Goal: Task Accomplishment & Management: Use online tool/utility

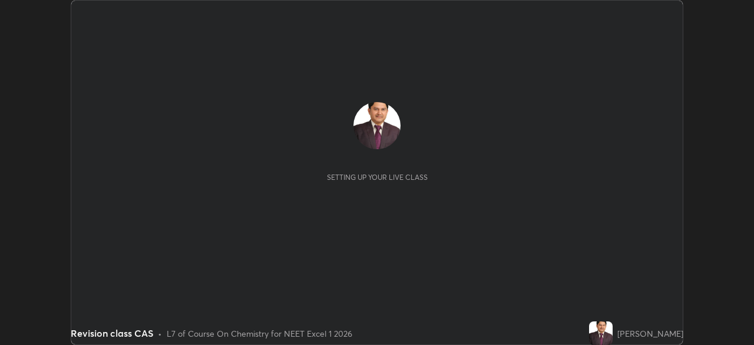
scroll to position [345, 754]
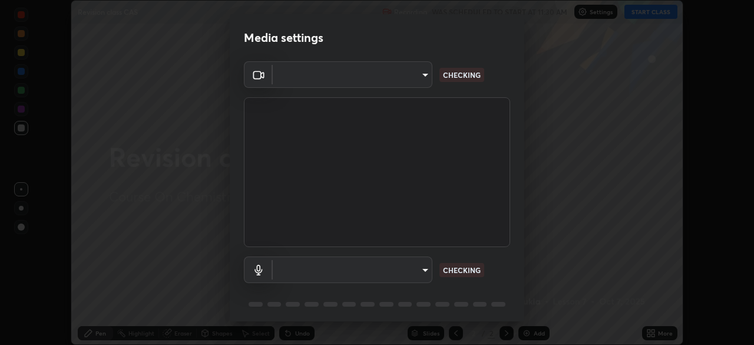
type input "7db3104c3122a209b332b64619111aa91615a24fb0de166504fa5909fce8eb30"
type input "communications"
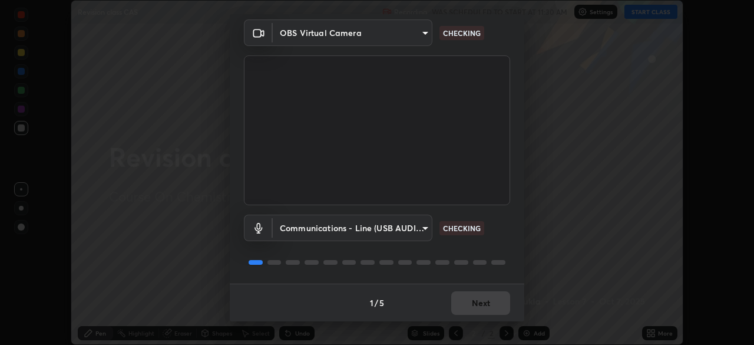
click at [476, 303] on div "1 / 5 Next" at bounding box center [377, 303] width 295 height 38
click at [475, 303] on div "1 / 5 Next" at bounding box center [377, 303] width 295 height 38
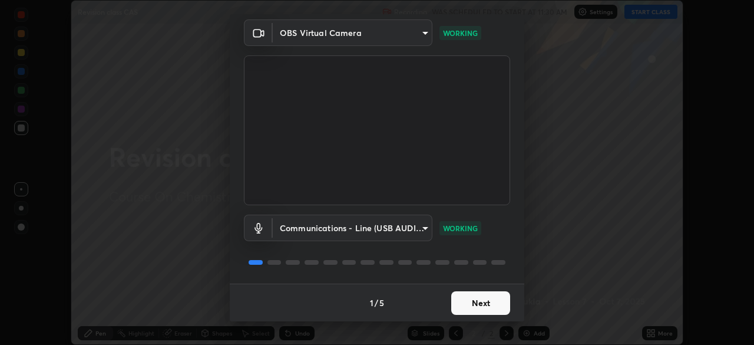
click at [480, 302] on button "Next" at bounding box center [480, 303] width 59 height 24
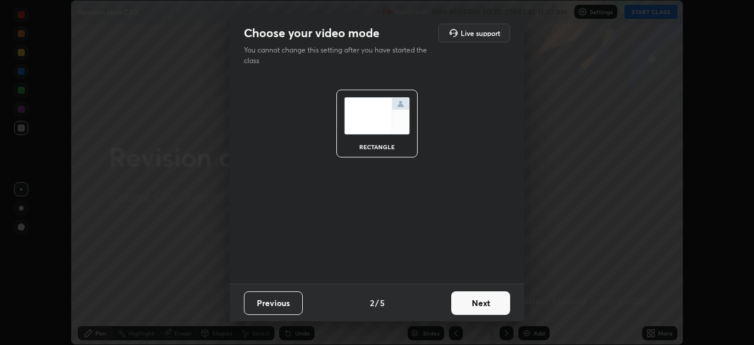
click at [476, 302] on button "Next" at bounding box center [480, 303] width 59 height 24
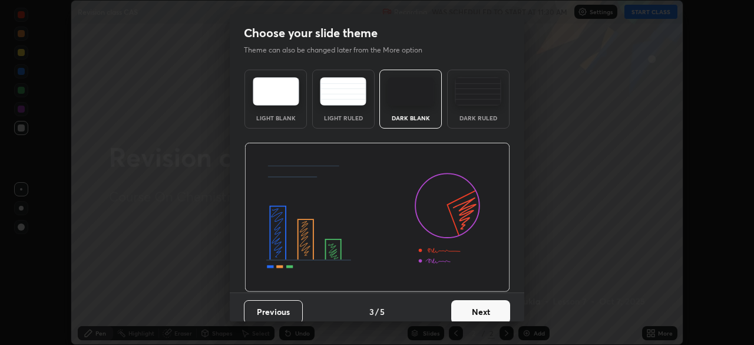
click at [476, 302] on button "Next" at bounding box center [480, 312] width 59 height 24
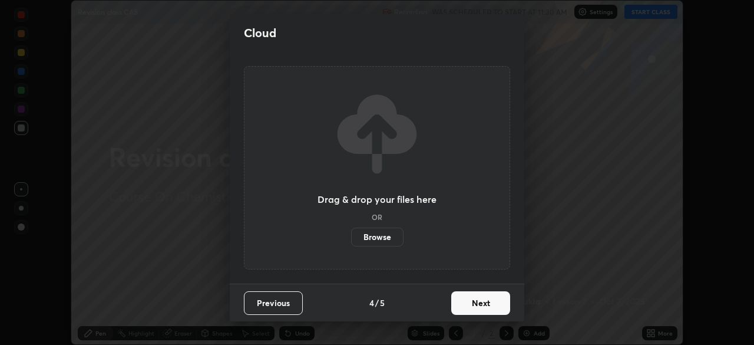
click at [476, 309] on button "Next" at bounding box center [480, 303] width 59 height 24
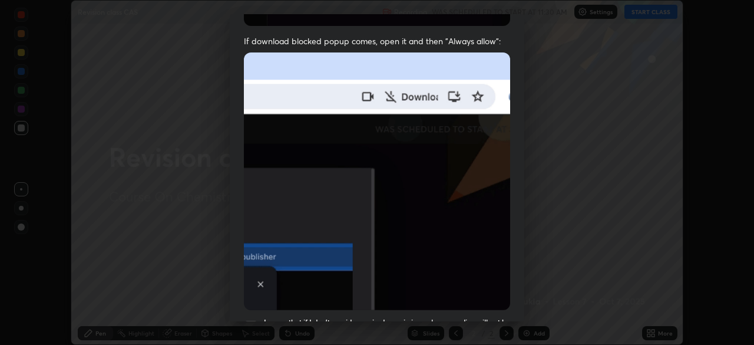
scroll to position [228, 0]
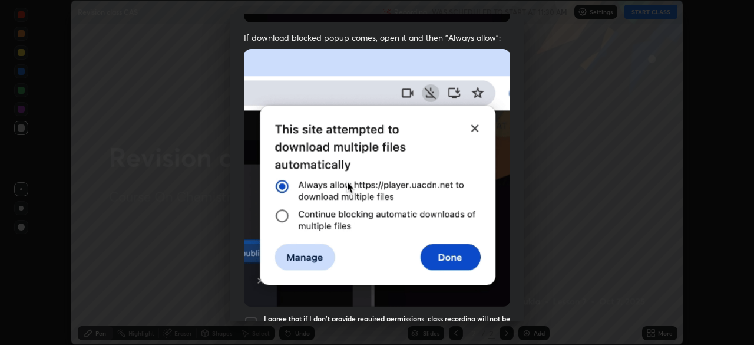
click at [251, 316] on div at bounding box center [251, 323] width 14 height 14
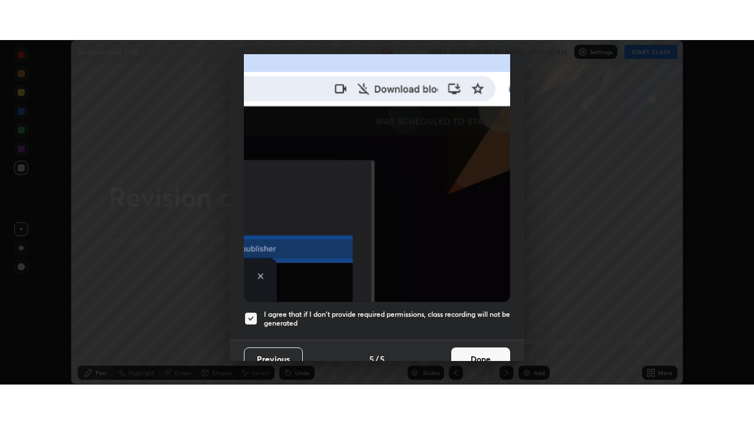
scroll to position [282, 0]
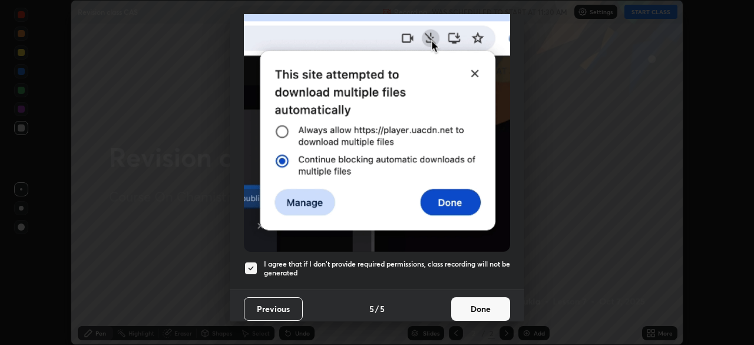
click at [473, 301] on button "Done" at bounding box center [480, 309] width 59 height 24
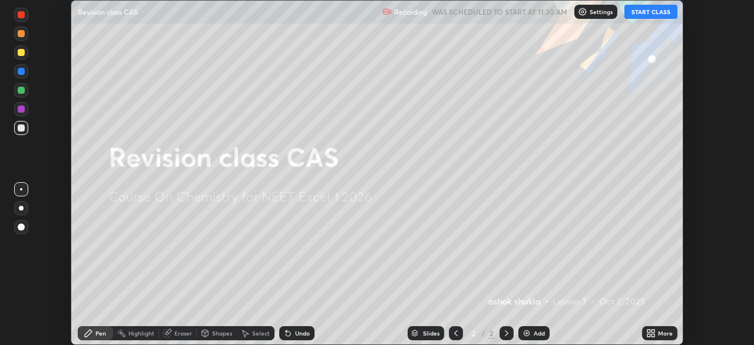
click at [642, 15] on button "START CLASS" at bounding box center [651, 12] width 53 height 14
click at [650, 334] on icon at bounding box center [649, 335] width 3 height 3
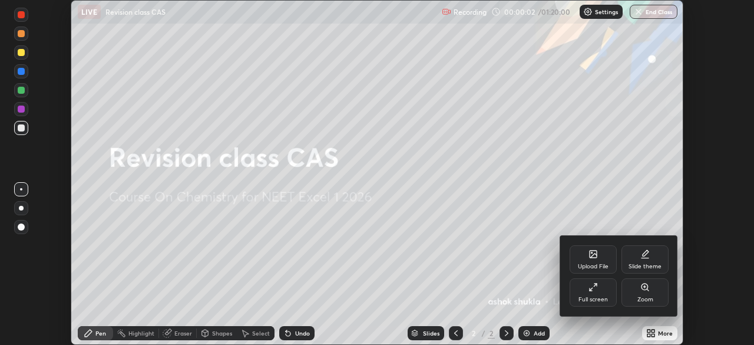
click at [591, 286] on icon at bounding box center [593, 286] width 9 height 9
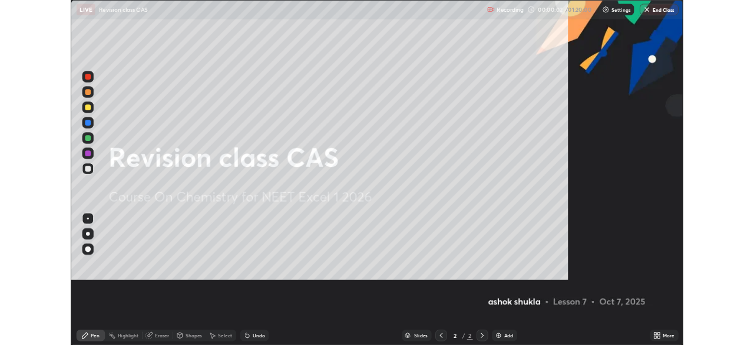
scroll to position [424, 754]
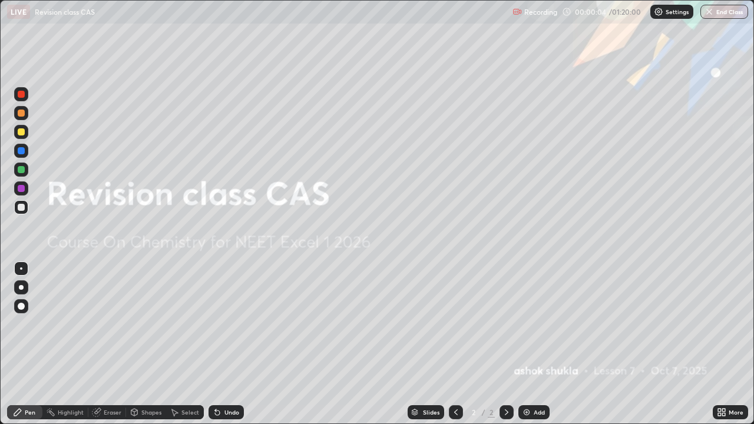
click at [525, 344] on img at bounding box center [526, 412] width 9 height 9
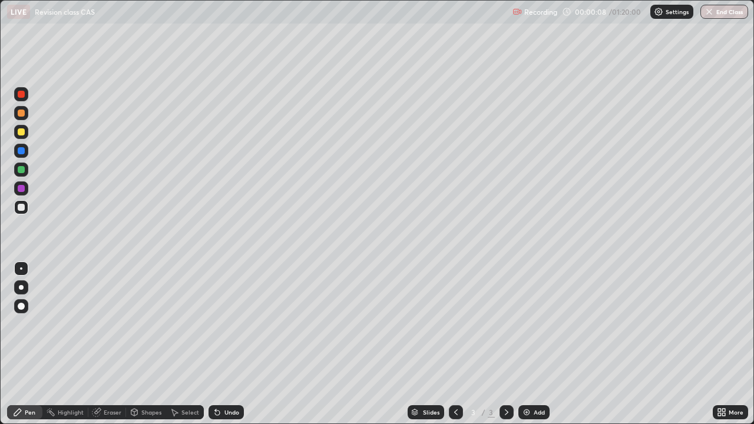
click at [99, 344] on icon at bounding box center [97, 411] width 6 height 6
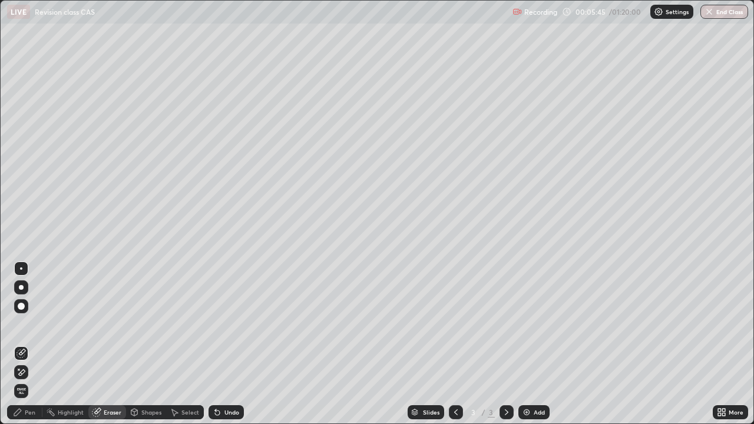
click at [93, 344] on div "Eraser" at bounding box center [107, 413] width 38 height 14
click at [94, 344] on div "Eraser" at bounding box center [107, 413] width 38 height 14
click at [25, 344] on div "Pen" at bounding box center [30, 413] width 11 height 6
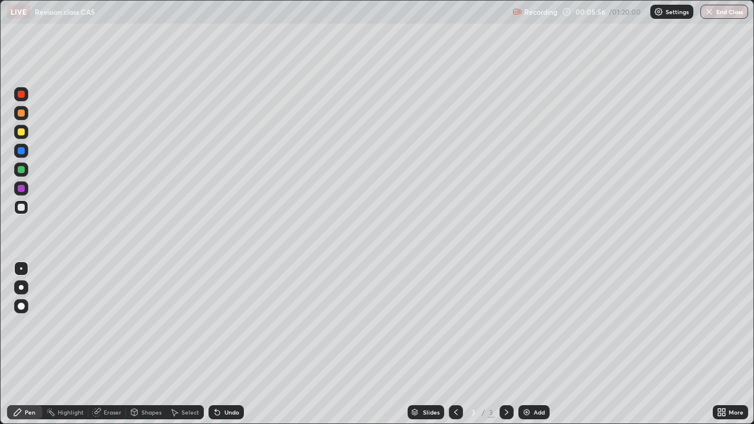
click at [105, 344] on div "Eraser" at bounding box center [113, 413] width 18 height 6
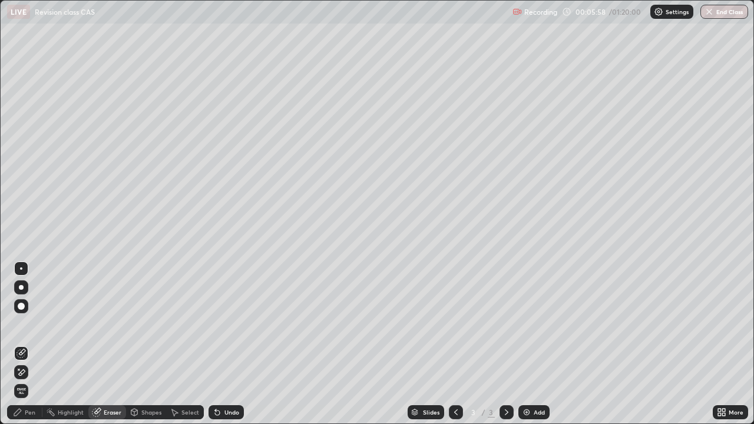
click at [26, 344] on div "Pen" at bounding box center [30, 413] width 11 height 6
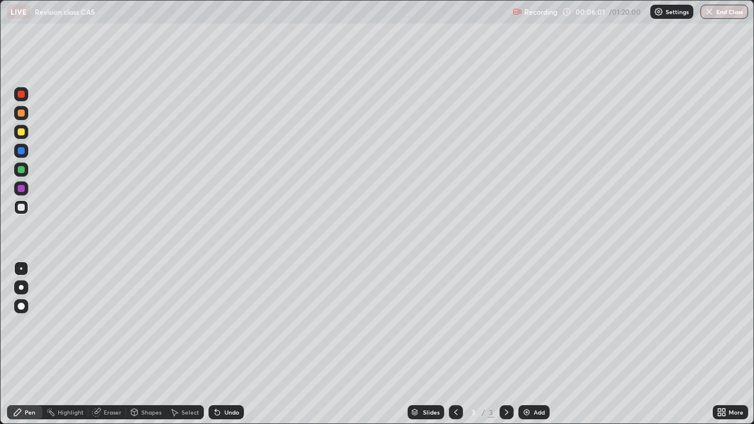
click at [21, 189] on div at bounding box center [21, 188] width 7 height 7
click at [109, 344] on div "Eraser" at bounding box center [113, 413] width 18 height 6
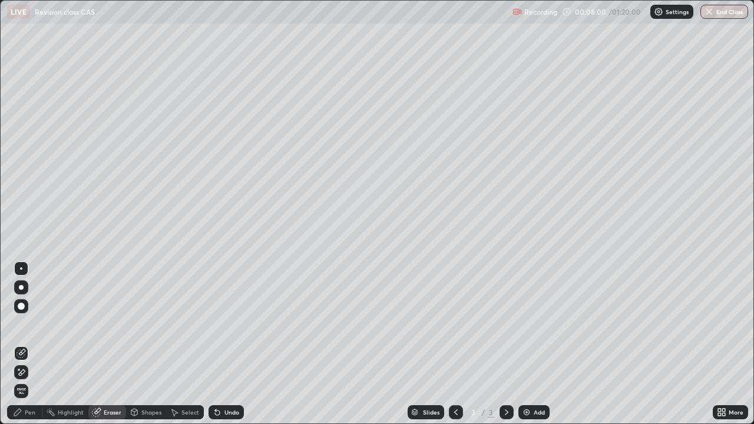
click at [30, 344] on div "Pen" at bounding box center [30, 413] width 11 height 6
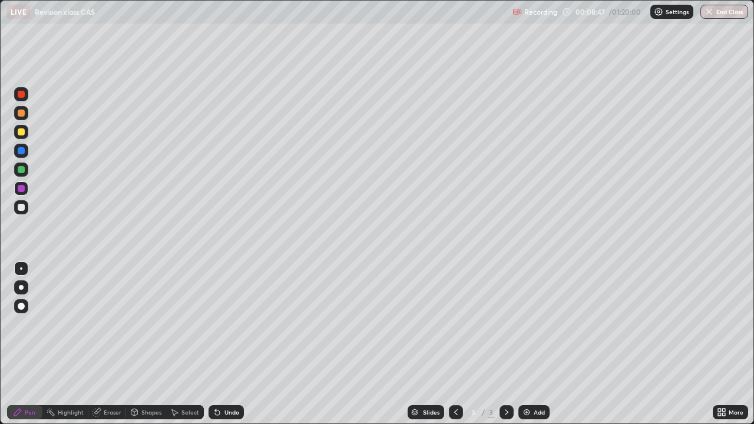
click at [182, 344] on div "Select" at bounding box center [191, 413] width 18 height 6
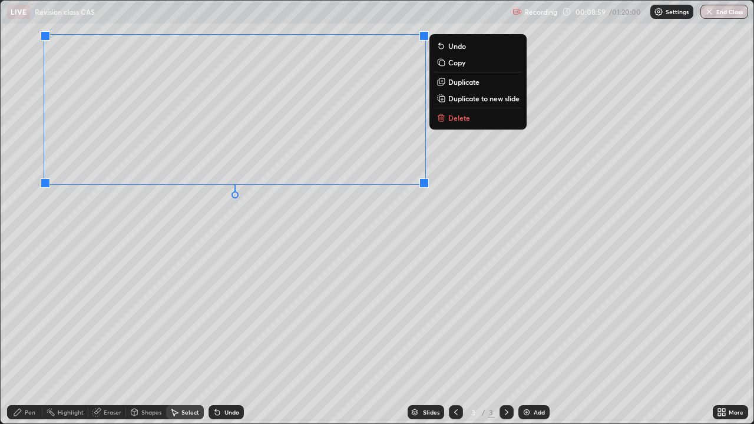
click at [40, 243] on div "0 ° Undo Copy Duplicate Duplicate to new slide Delete" at bounding box center [377, 212] width 753 height 423
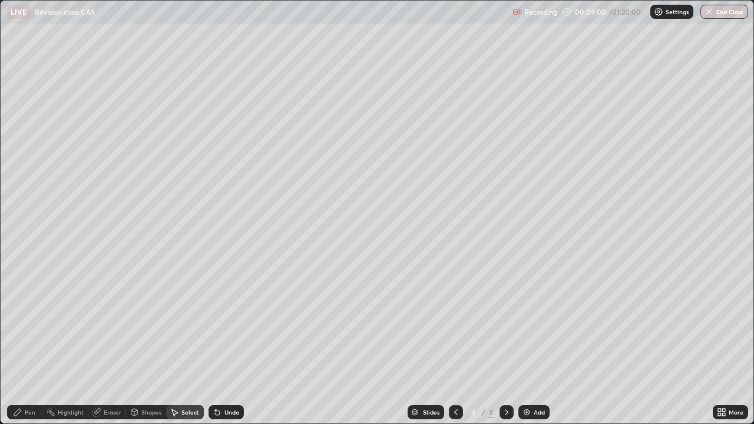
click at [27, 344] on div "Pen" at bounding box center [30, 413] width 11 height 6
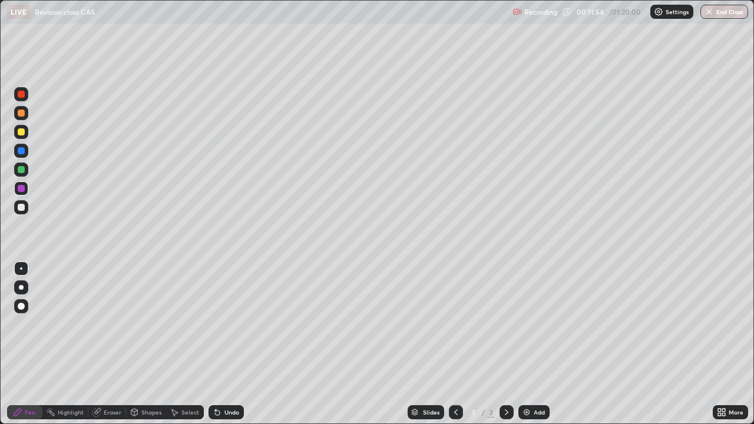
click at [526, 344] on img at bounding box center [526, 412] width 9 height 9
click at [178, 344] on icon at bounding box center [174, 412] width 9 height 9
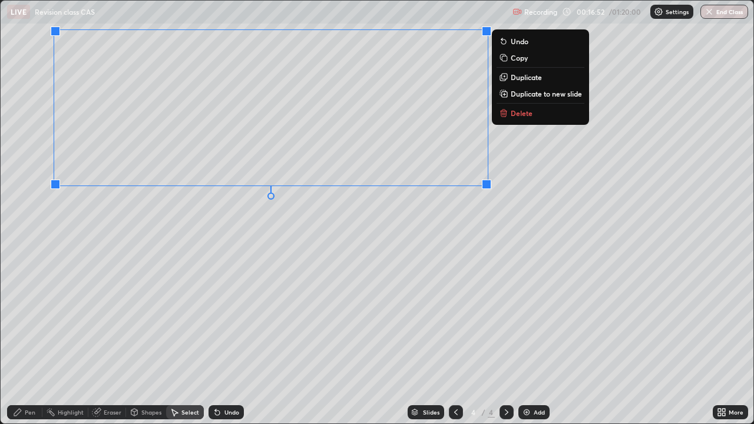
click at [536, 197] on div "0 ° Undo Copy Duplicate Duplicate to new slide Delete" at bounding box center [377, 212] width 753 height 423
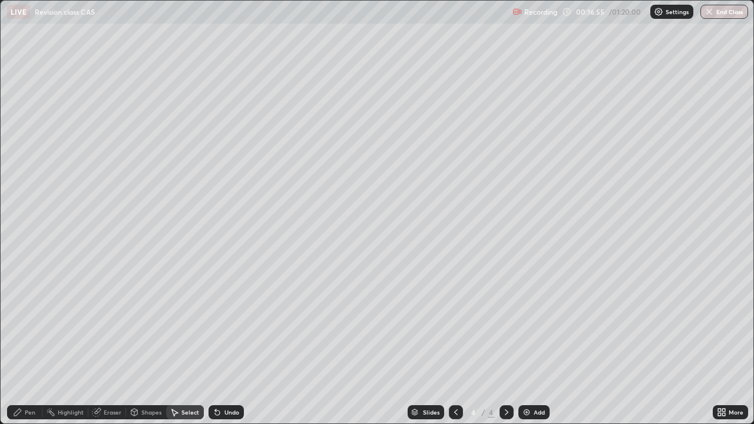
click at [21, 344] on icon at bounding box center [17, 412] width 9 height 9
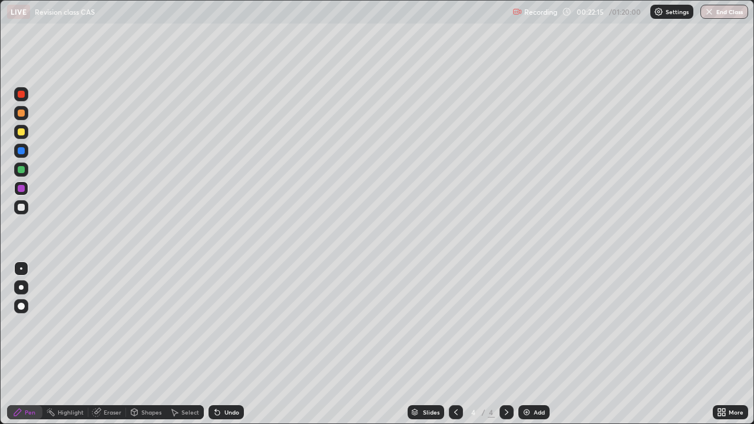
click at [526, 344] on img at bounding box center [526, 412] width 9 height 9
click at [451, 344] on icon at bounding box center [455, 412] width 9 height 9
click at [507, 344] on icon at bounding box center [506, 412] width 9 height 9
click at [108, 344] on div "Eraser" at bounding box center [113, 413] width 18 height 6
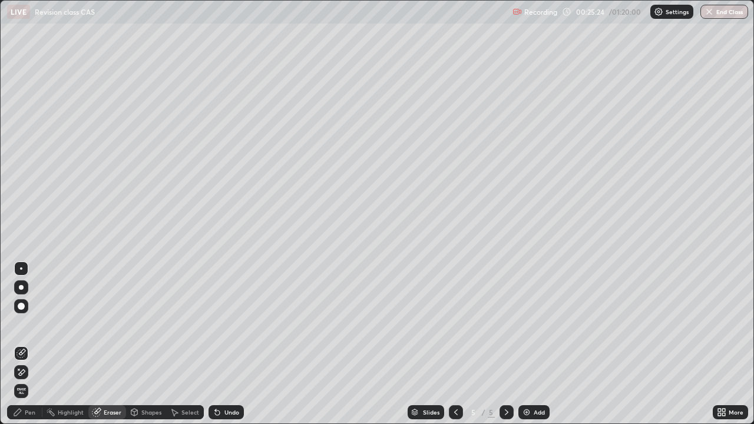
click at [31, 344] on div "Pen" at bounding box center [30, 413] width 11 height 6
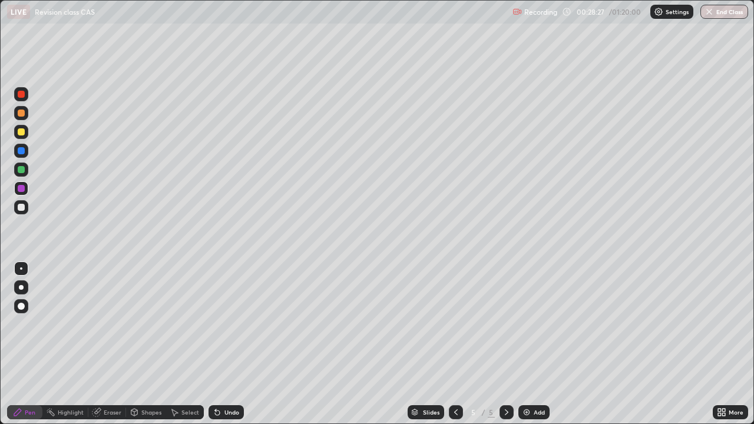
click at [524, 344] on img at bounding box center [526, 412] width 9 height 9
click at [110, 344] on div "Eraser" at bounding box center [113, 413] width 18 height 6
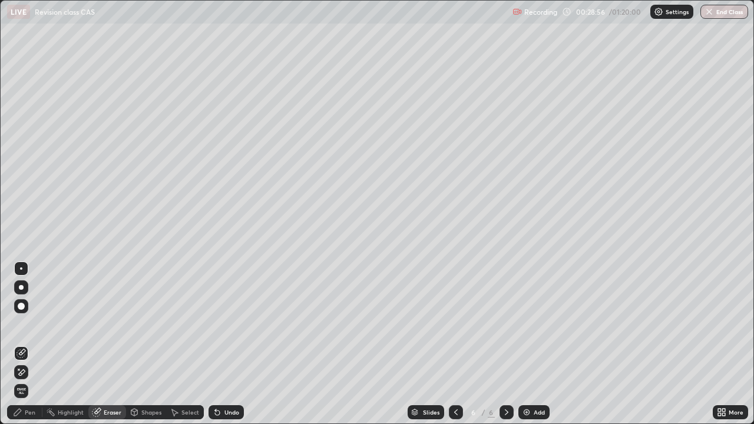
click at [35, 344] on div "Pen" at bounding box center [30, 413] width 11 height 6
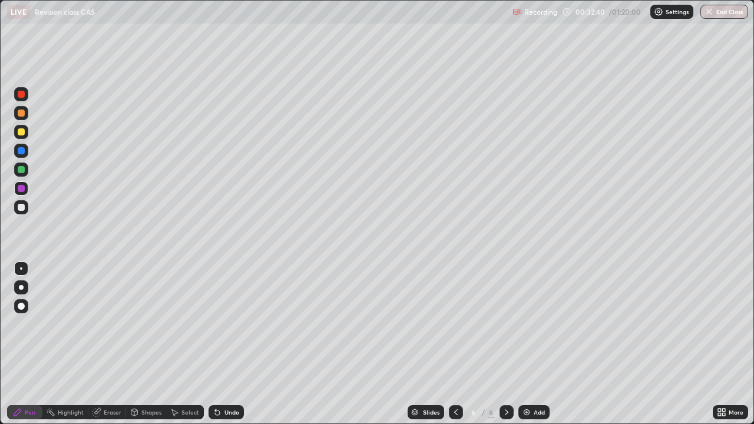
click at [522, 344] on img at bounding box center [526, 412] width 9 height 9
click at [107, 344] on div "Eraser" at bounding box center [107, 413] width 38 height 14
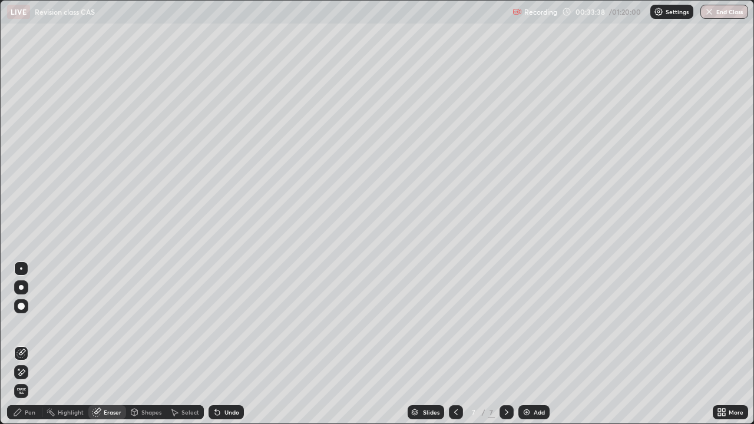
click at [32, 344] on div "Pen" at bounding box center [30, 413] width 11 height 6
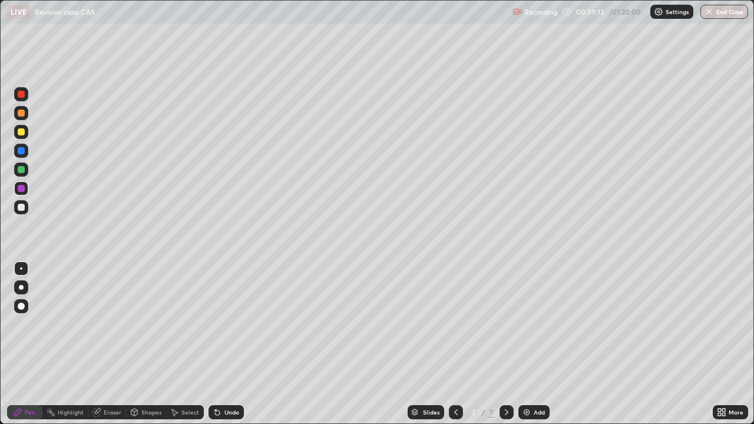
click at [107, 344] on div "Eraser" at bounding box center [113, 413] width 18 height 6
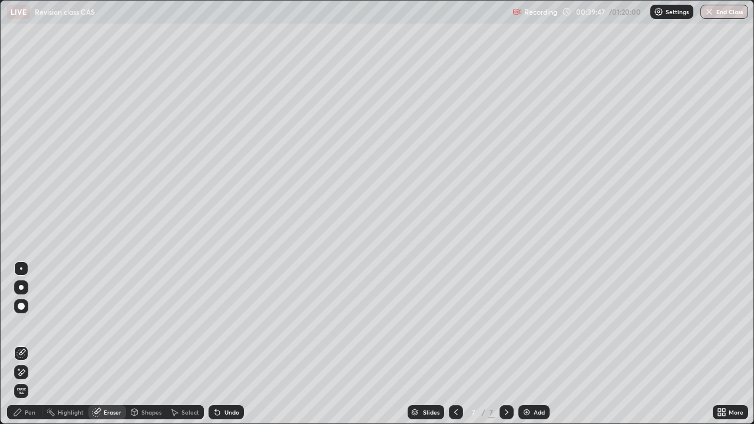
click at [31, 344] on div "Pen" at bounding box center [24, 413] width 35 height 14
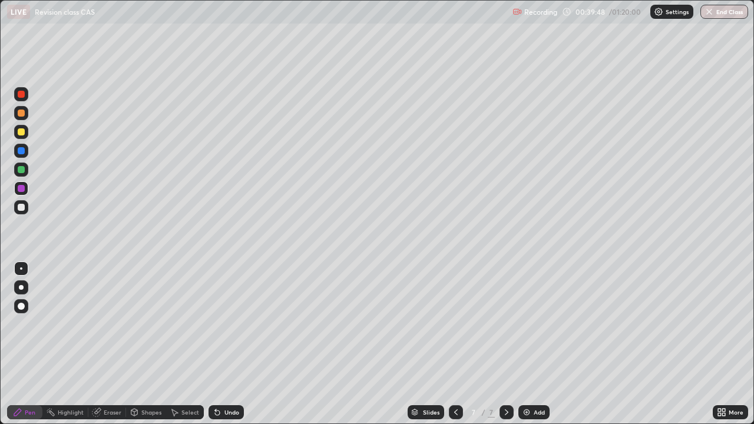
click at [214, 344] on div "Undo" at bounding box center [224, 413] width 40 height 24
click at [526, 344] on img at bounding box center [526, 412] width 9 height 9
click at [103, 344] on div "Eraser" at bounding box center [107, 413] width 38 height 14
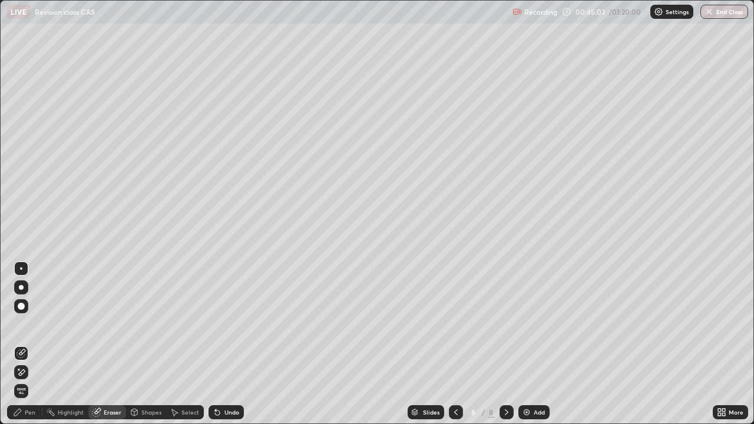
click at [33, 344] on div "Pen" at bounding box center [30, 413] width 11 height 6
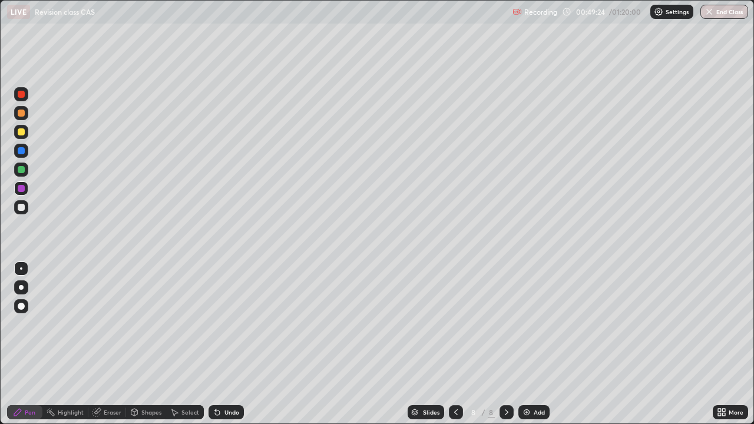
click at [524, 344] on img at bounding box center [526, 412] width 9 height 9
click at [177, 344] on icon at bounding box center [174, 412] width 9 height 9
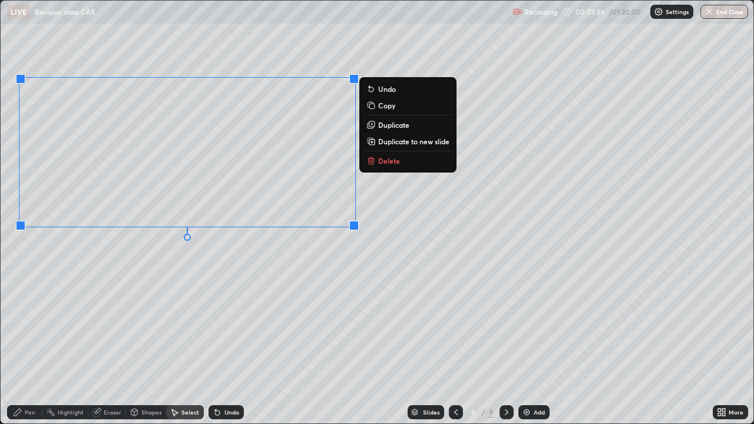
click at [316, 264] on div "0 ° Undo Copy Duplicate Duplicate to new slide Delete" at bounding box center [377, 212] width 753 height 423
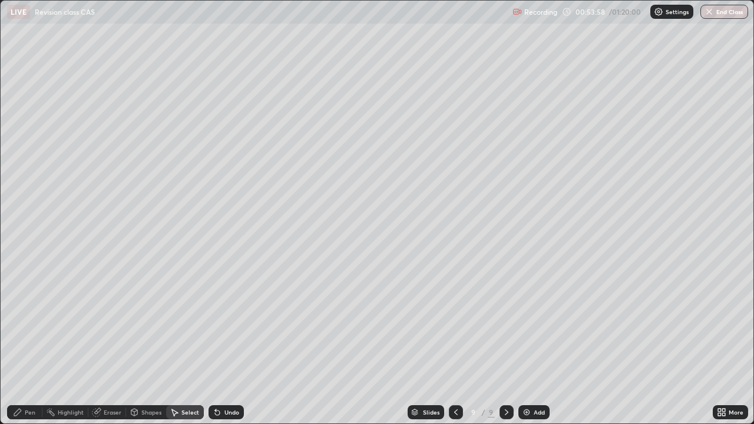
click at [29, 344] on div "Pen" at bounding box center [30, 413] width 11 height 6
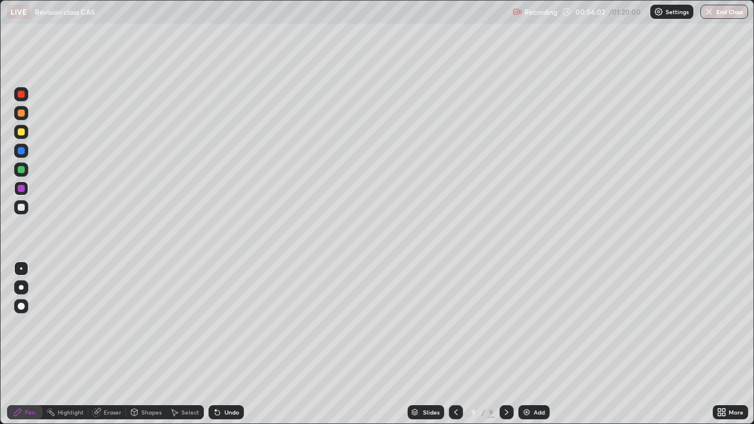
click at [525, 344] on img at bounding box center [526, 412] width 9 height 9
click at [523, 344] on img at bounding box center [526, 412] width 9 height 9
click at [526, 344] on img at bounding box center [526, 412] width 9 height 9
click at [525, 344] on img at bounding box center [526, 412] width 9 height 9
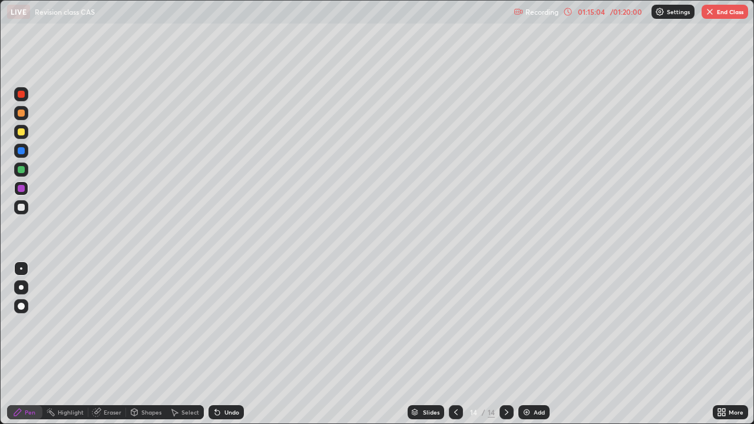
click at [712, 17] on button "End Class" at bounding box center [725, 12] width 47 height 14
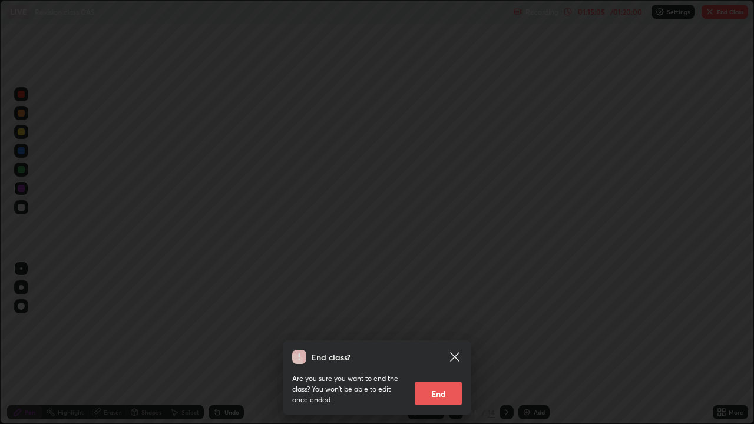
click at [448, 344] on button "End" at bounding box center [438, 394] width 47 height 24
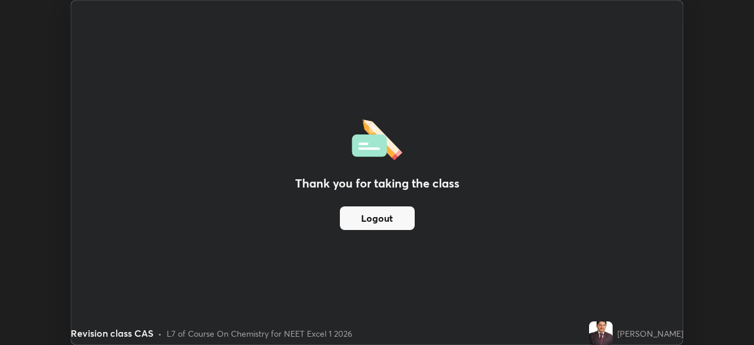
scroll to position [58597, 58187]
